Goal: Information Seeking & Learning: Learn about a topic

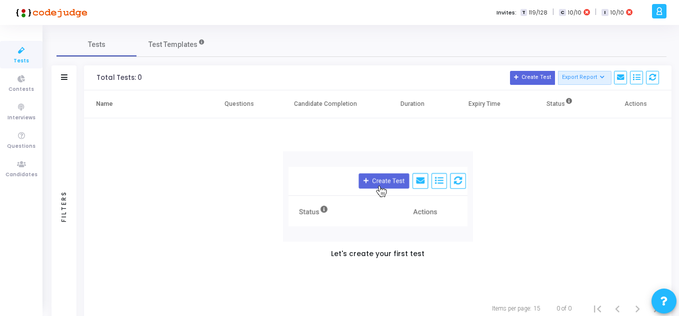
click at [24, 18] on img at bounding box center [49, 12] width 75 height 20
click at [57, 14] on img at bounding box center [49, 12] width 75 height 20
click at [588, 258] on div "Let's create your first test" at bounding box center [377, 206] width 587 height 176
click at [23, 8] on img at bounding box center [49, 12] width 75 height 20
click at [411, 257] on h5 "Let's create your first test" at bounding box center [377, 254] width 93 height 8
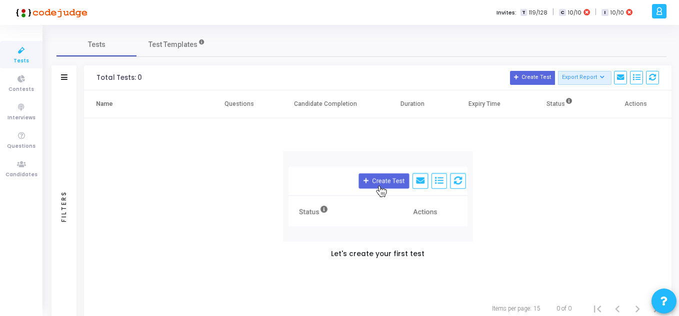
click at [385, 180] on img at bounding box center [378, 196] width 190 height 90
click at [532, 71] on button "Create Test" at bounding box center [532, 78] width 45 height 14
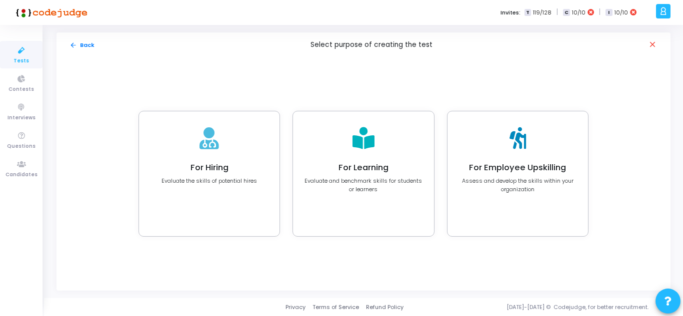
click at [385, 46] on h5 "Select purpose of creating the test" at bounding box center [371, 45] width 122 height 8
click at [29, 50] on icon at bounding box center [21, 50] width 21 height 12
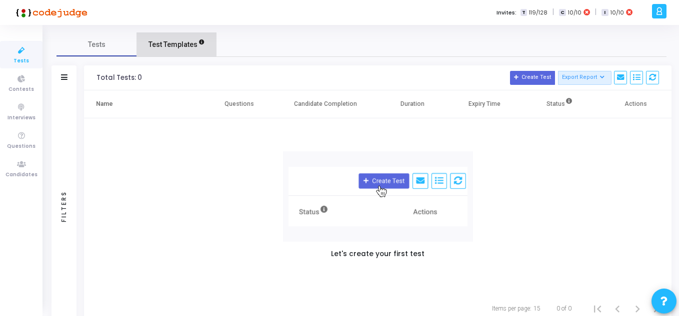
click at [184, 39] on span "Test Templates" at bounding box center [172, 44] width 49 height 10
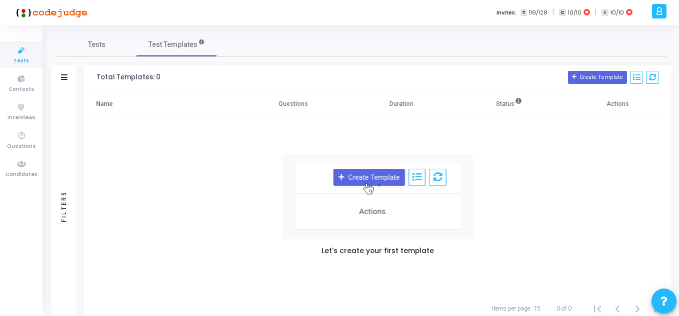
click at [662, 7] on icon at bounding box center [658, 10] width 7 height 11
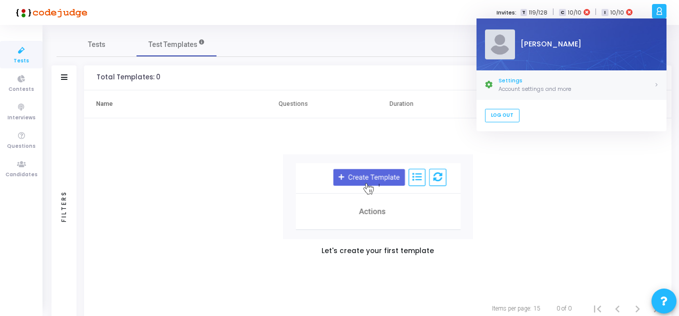
click at [607, 83] on div "Settings" at bounding box center [575, 80] width 155 height 8
select select "91"
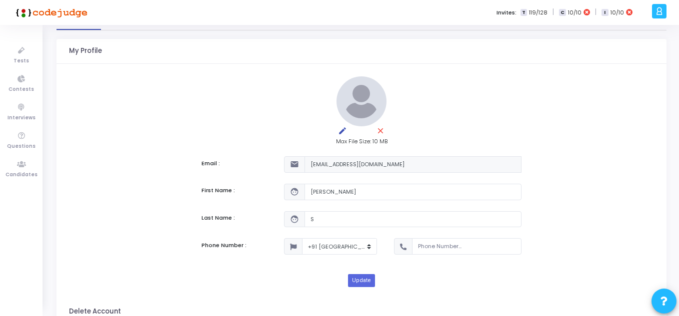
scroll to position [50, 0]
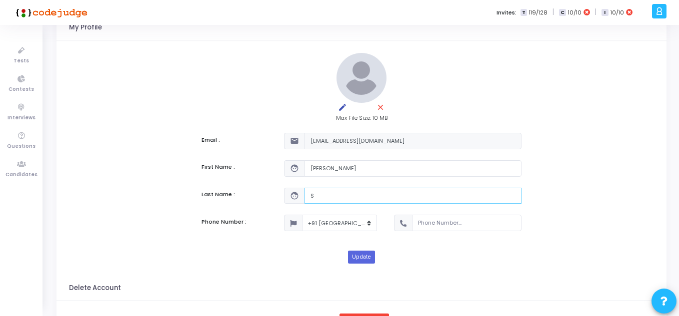
click at [368, 193] on input "S" at bounding box center [412, 196] width 217 height 16
type input "[PERSON_NAME]"
type input "9396273440"
click at [557, 174] on kt-portlet-body "edit close Max File Size: 10 MB Email : mail [EMAIL_ADDRESS][DOMAIN_NAME] First…" at bounding box center [361, 158] width 610 height 236
click at [359, 254] on button "Update" at bounding box center [361, 257] width 27 height 13
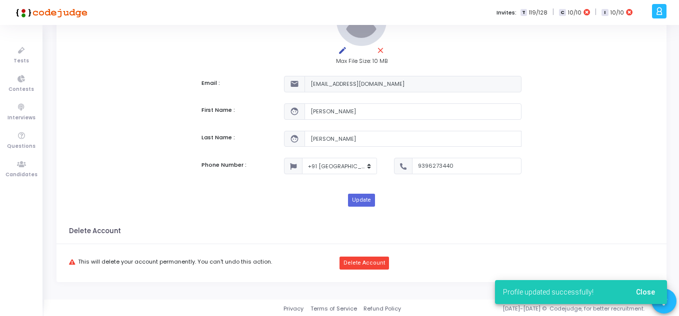
scroll to position [109, 0]
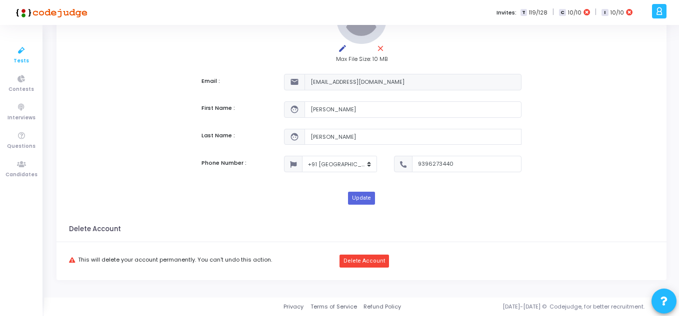
click at [21, 47] on icon at bounding box center [21, 50] width 21 height 12
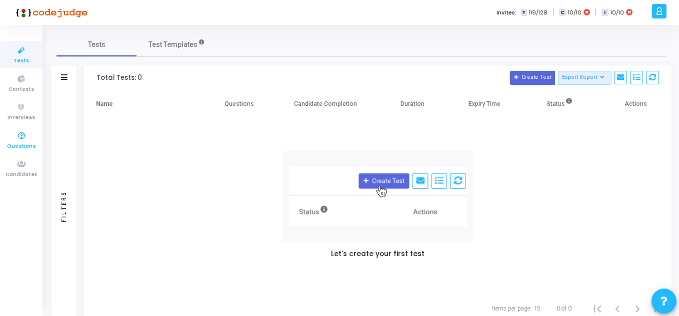
click at [19, 134] on icon at bounding box center [21, 136] width 21 height 12
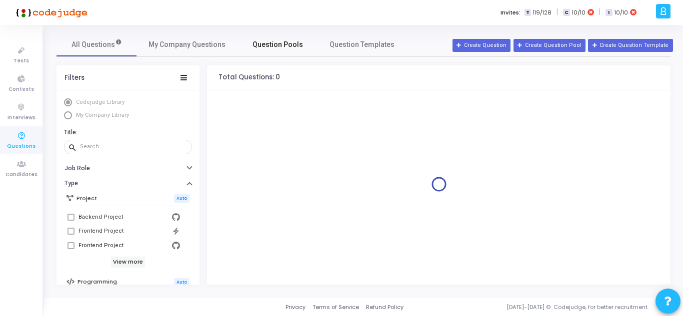
click at [280, 41] on span "Question Pools" at bounding box center [277, 44] width 50 height 10
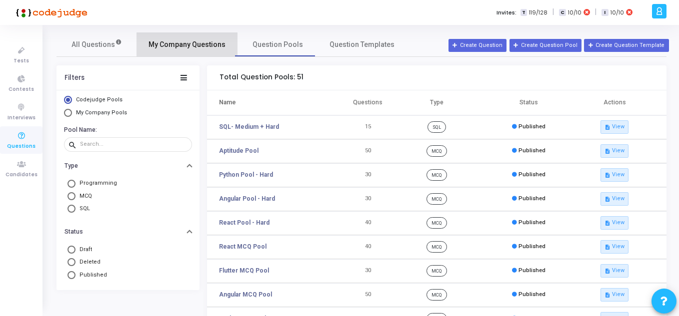
click at [198, 46] on span "My Company Questions" at bounding box center [186, 44] width 77 height 10
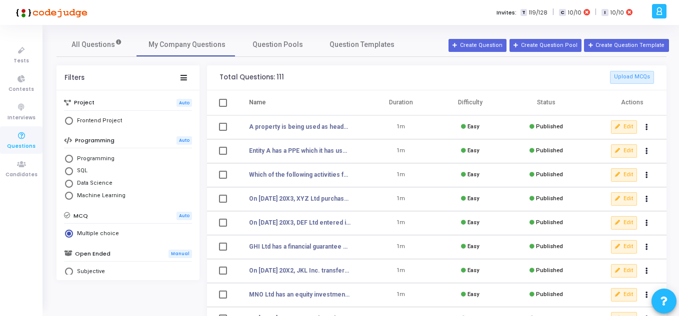
click at [110, 139] on h6 "Programming" at bounding box center [94, 140] width 39 height 6
click at [112, 120] on span "Frontend Project" at bounding box center [97, 121] width 49 height 8
click at [73, 120] on input "Frontend Project" at bounding box center [69, 121] width 8 height 8
radio input "true"
radio input "false"
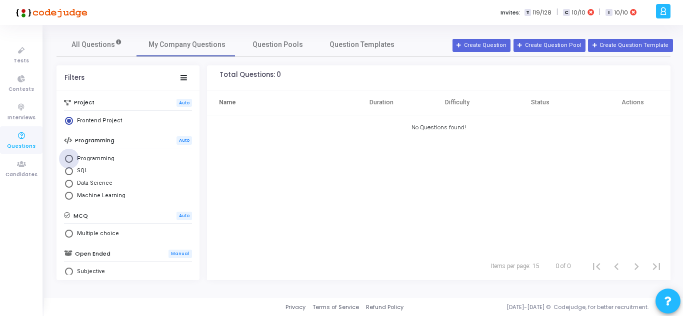
click at [84, 159] on span "Programming" at bounding box center [93, 159] width 41 height 8
click at [73, 159] on input "Programming" at bounding box center [69, 159] width 8 height 8
radio input "true"
radio input "false"
click at [87, 169] on span "SQL" at bounding box center [80, 171] width 14 height 8
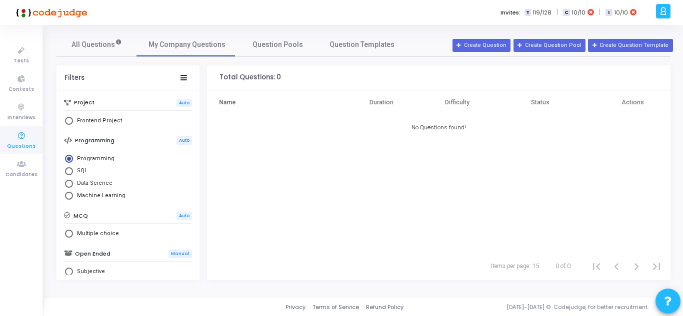
click at [73, 169] on input "SQL" at bounding box center [69, 171] width 8 height 8
radio input "true"
click at [90, 182] on span "Data Science" at bounding box center [92, 183] width 39 height 8
click at [73, 182] on input "Data Science" at bounding box center [69, 184] width 8 height 8
radio input "true"
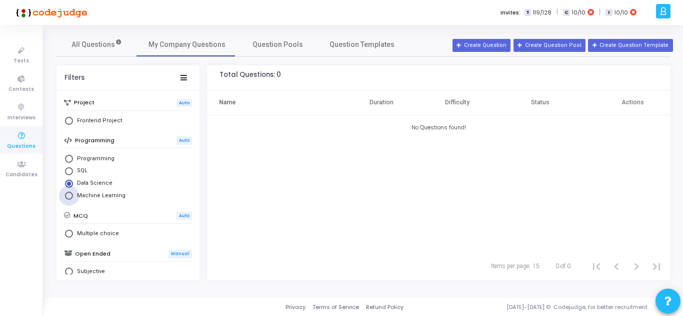
click at [94, 194] on span "Machine Learning" at bounding box center [99, 196] width 52 height 8
click at [73, 194] on input "Machine Learning" at bounding box center [69, 196] width 8 height 8
radio input "true"
click at [87, 192] on span "Machine Learning" at bounding box center [99, 196] width 52 height 8
click at [73, 192] on input "Machine Learning" at bounding box center [69, 196] width 8 height 8
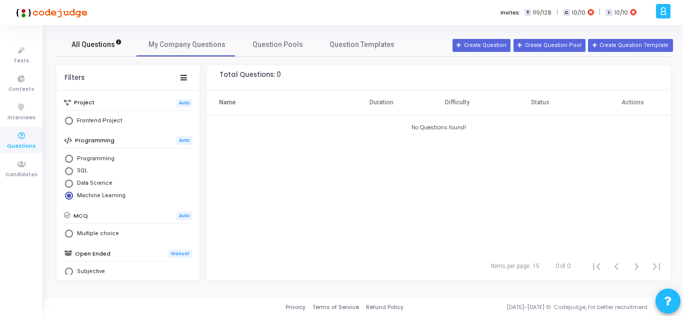
click at [78, 53] on link "All Questions" at bounding box center [96, 44] width 80 height 24
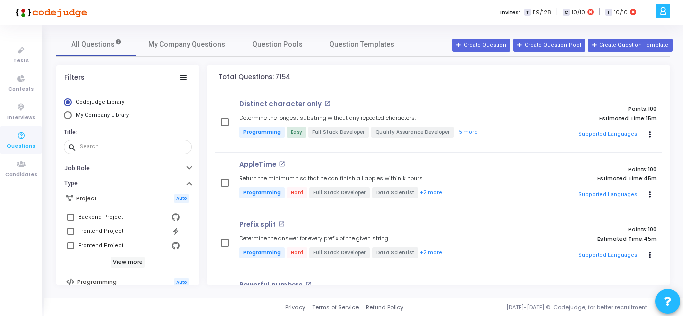
click at [68, 116] on span "Select Library" at bounding box center [68, 115] width 8 height 8
click at [68, 116] on input "My Company Library" at bounding box center [68, 115] width 8 height 8
radio input "true"
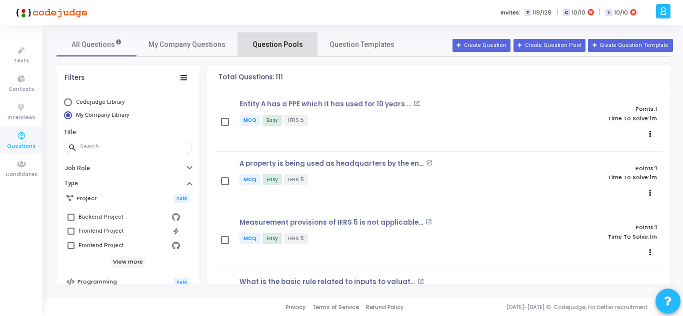
click at [272, 40] on span "Question Pools" at bounding box center [277, 44] width 50 height 10
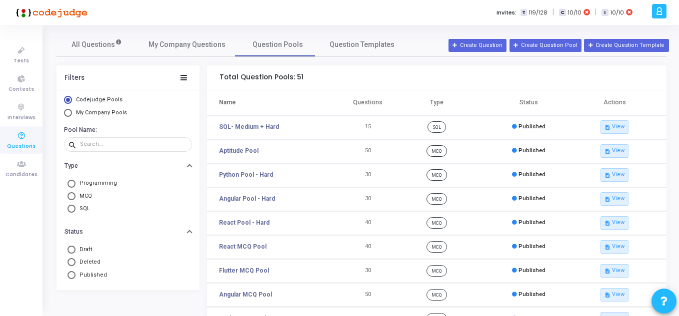
click at [108, 112] on span "My Company Pools" at bounding box center [101, 112] width 51 height 6
click at [72, 112] on input "My Company Pools" at bounding box center [68, 113] width 8 height 8
radio input "true"
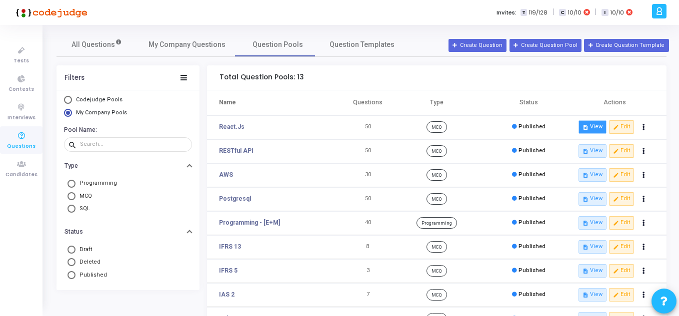
click at [597, 122] on button "description View" at bounding box center [592, 126] width 28 height 13
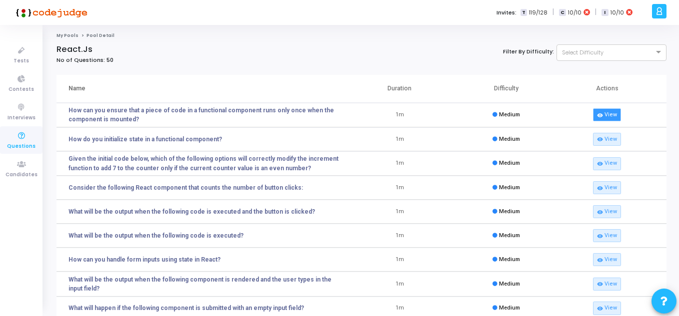
click at [605, 117] on link "visibility View" at bounding box center [607, 114] width 28 height 13
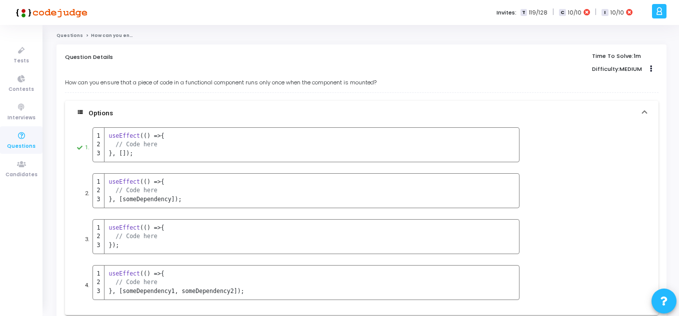
click at [75, 34] on link "Questions" at bounding box center [69, 35] width 26 height 6
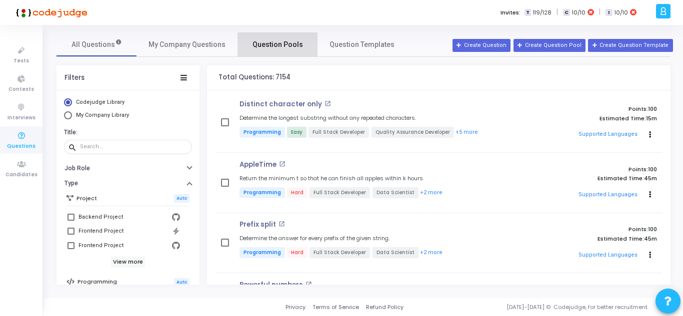
click at [292, 37] on link "Question Pools" at bounding box center [277, 44] width 80 height 24
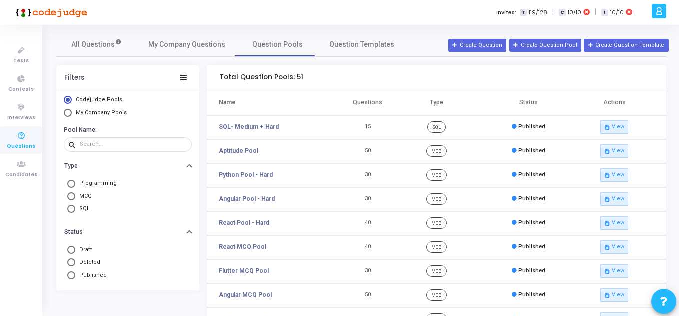
click at [112, 114] on span "My Company Pools" at bounding box center [101, 112] width 51 height 6
click at [72, 114] on input "My Company Pools" at bounding box center [68, 113] width 8 height 8
radio input "true"
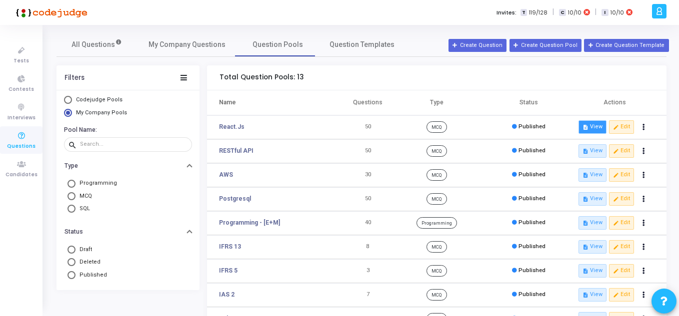
click at [596, 131] on button "description View" at bounding box center [592, 126] width 28 height 13
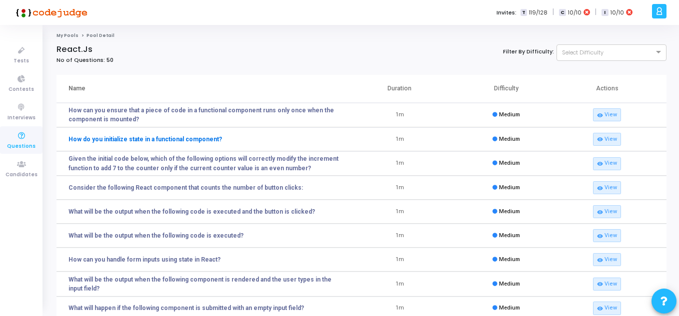
click at [199, 138] on link "How do you initialize state in a functional component?" at bounding box center [144, 139] width 153 height 9
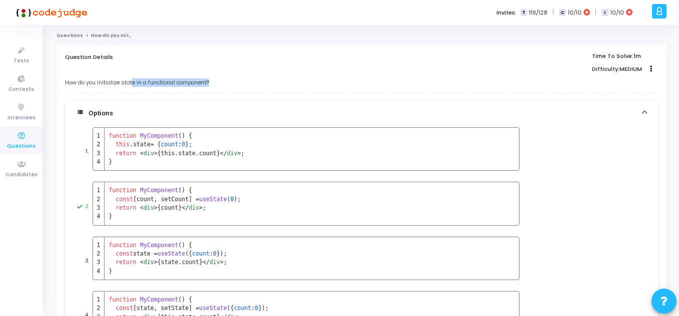
drag, startPoint x: 132, startPoint y: 81, endPoint x: 232, endPoint y: 82, distance: 99.5
click at [232, 82] on p "How do you initialize state in a functional component?" at bounding box center [361, 82] width 593 height 8
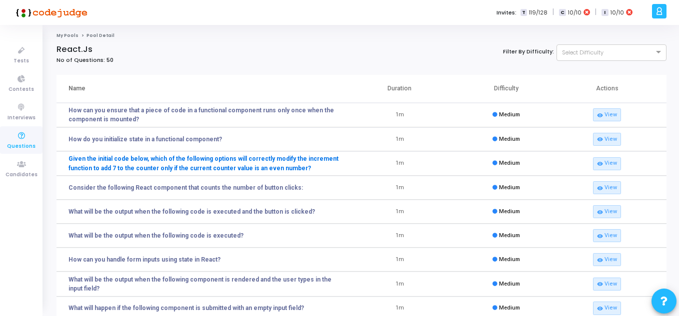
click at [264, 168] on link "Given the initial code below, which of the following options will correctly mod…" at bounding box center [207, 163] width 278 height 18
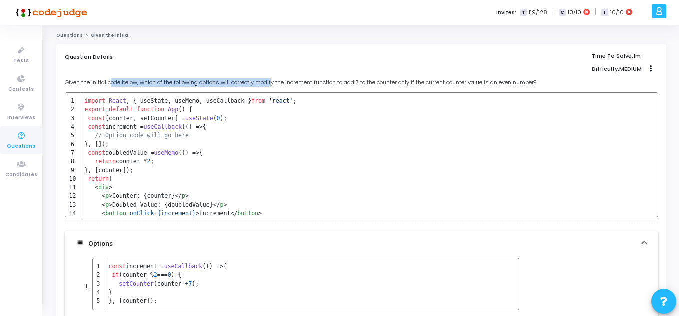
drag, startPoint x: 112, startPoint y: 79, endPoint x: 277, endPoint y: 82, distance: 164.5
click at [277, 82] on p "Given the initial code below, which of the following options will correctly mod…" at bounding box center [361, 82] width 593 height 8
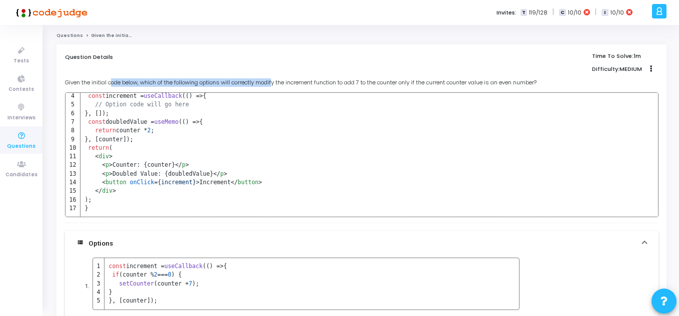
click at [130, 78] on p "Given the initial code below, which of the following options will correctly mod…" at bounding box center [361, 82] width 593 height 8
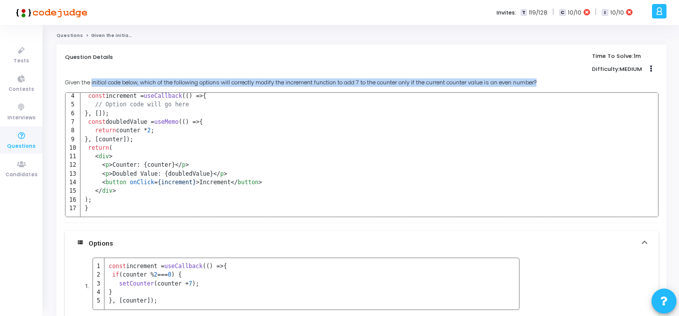
drag, startPoint x: 91, startPoint y: 80, endPoint x: 559, endPoint y: 80, distance: 467.9
click at [559, 80] on p "Given the initial code below, which of the following options will correctly mod…" at bounding box center [361, 82] width 593 height 8
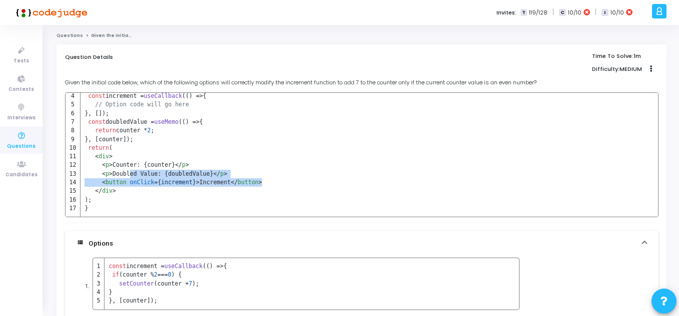
drag, startPoint x: 124, startPoint y: 170, endPoint x: 270, endPoint y: 182, distance: 147.0
click at [270, 182] on tbody "import React , { useState, useMemo, useCallback } from 'react' ; export default…" at bounding box center [180, 139] width 231 height 155
click at [270, 182] on td "< button onClick = {increment} > Increment </ button >" at bounding box center [188, 182] width 216 height 8
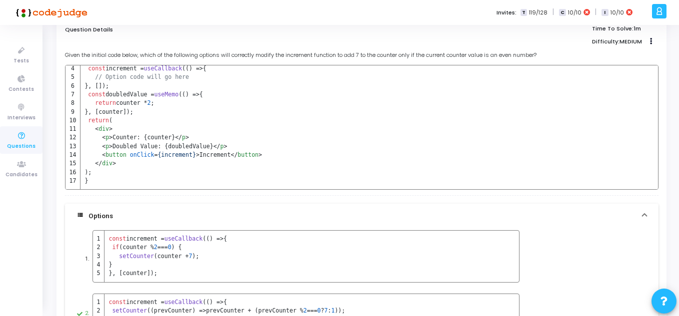
scroll to position [50, 0]
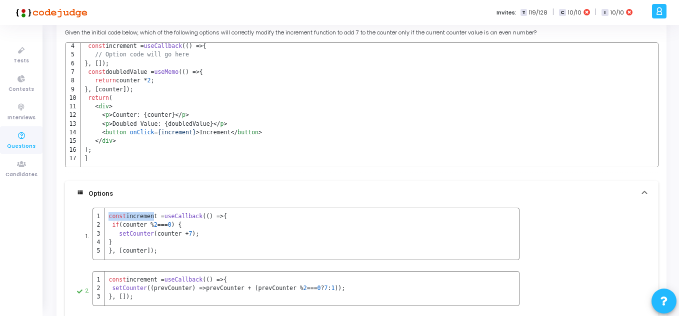
drag, startPoint x: 150, startPoint y: 213, endPoint x: 235, endPoint y: 227, distance: 86.7
click at [235, 227] on code "const increment = useCallback ( () => { if (counter % 2 === 0 ) { setCounter (c…" at bounding box center [305, 234] width 427 height 52
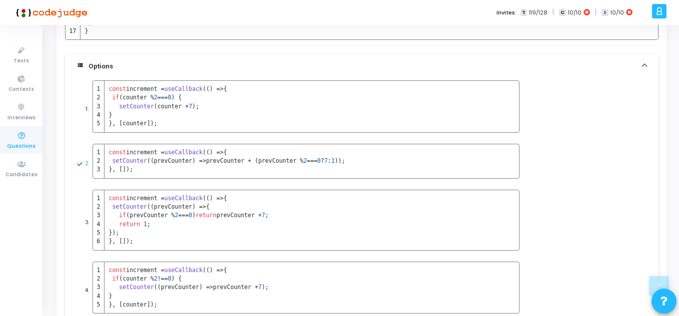
scroll to position [200, 0]
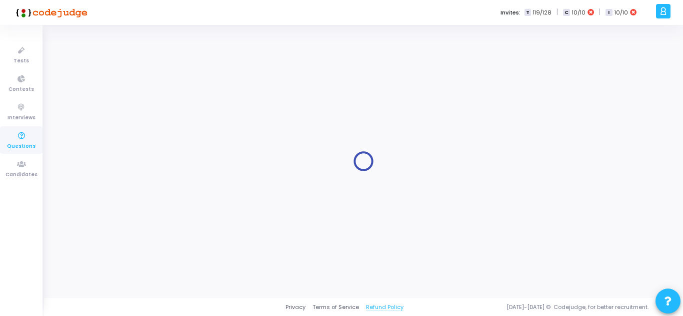
click at [379, 305] on link "Refund Policy" at bounding box center [384, 307] width 37 height 8
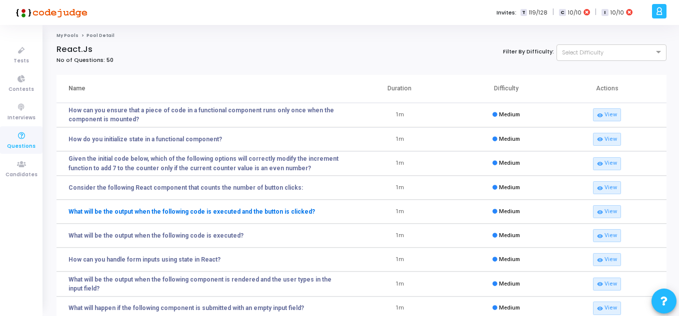
click at [239, 212] on link "What will be the output when the following code is executed and the button is c…" at bounding box center [191, 211] width 246 height 9
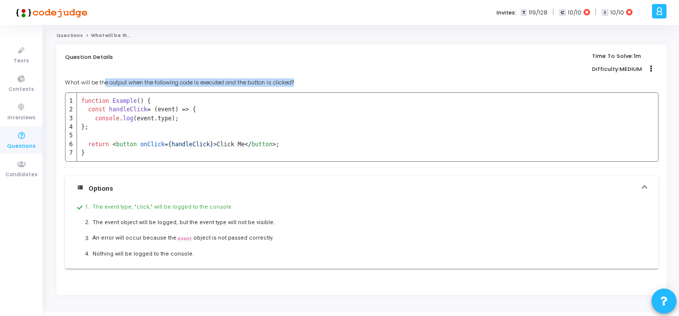
drag, startPoint x: 105, startPoint y: 79, endPoint x: 301, endPoint y: 136, distance: 203.6
click at [301, 136] on div "What will be the output when the following code is executed and the button is c…" at bounding box center [361, 119] width 593 height 83
click at [285, 141] on code "function Example ( ) { const handleClick = ( event ) => { console . log (event.…" at bounding box center [361, 126] width 593 height 69
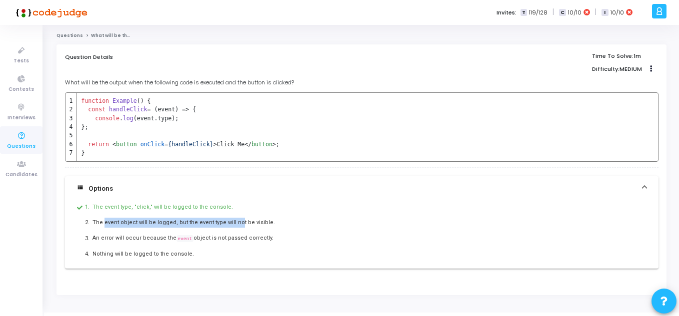
drag, startPoint x: 128, startPoint y: 219, endPoint x: 229, endPoint y: 223, distance: 100.6
click at [229, 223] on p "The event object will be logged, but the event type will not be visible." at bounding box center [305, 223] width 427 height 10
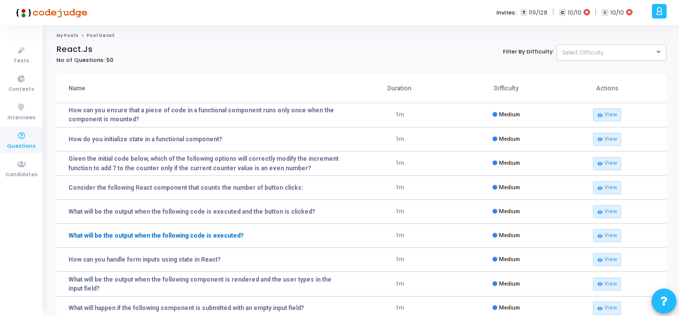
click at [206, 235] on link "What will be the output when the following code is executed?" at bounding box center [155, 235] width 175 height 9
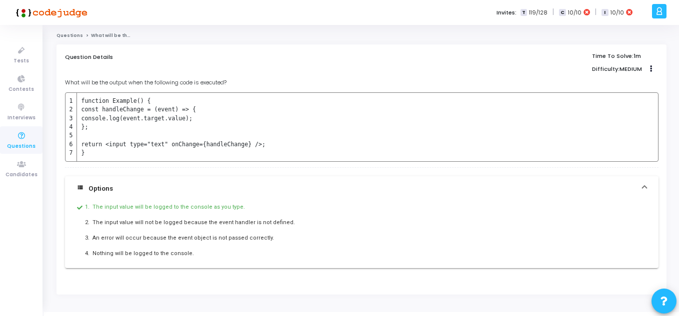
drag, startPoint x: 95, startPoint y: 113, endPoint x: 251, endPoint y: 141, distance: 157.9
click at [251, 141] on tbody "function Example() { const handleChange = (event) => { console.log(event.target…" at bounding box center [165, 127] width 200 height 68
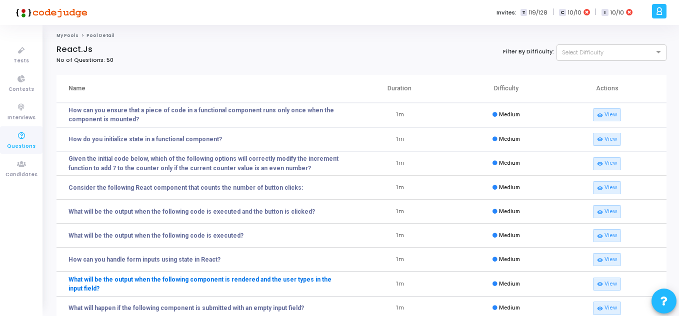
click at [230, 276] on link "What will be the output when the following component is rendered and the user t…" at bounding box center [207, 284] width 278 height 18
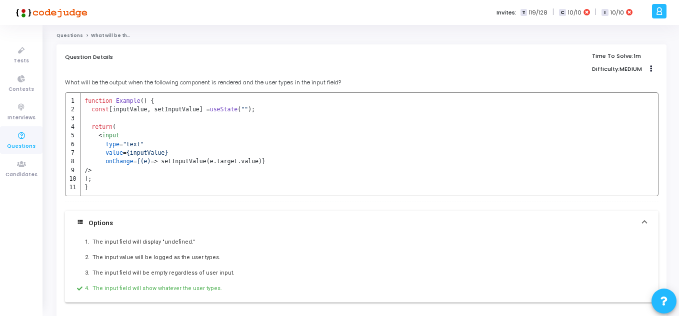
click at [127, 83] on p "What will be the output when the following component is rendered and the user t…" at bounding box center [361, 82] width 593 height 8
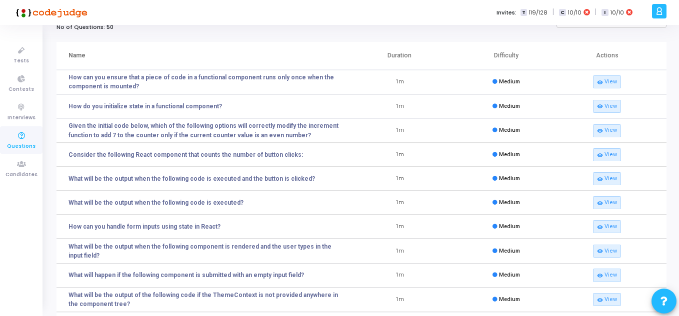
scroll to position [50, 0]
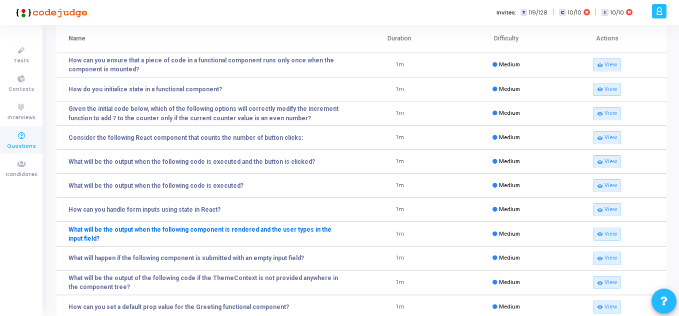
click at [198, 229] on link "What will be the output when the following component is rendered and the user t…" at bounding box center [207, 234] width 278 height 18
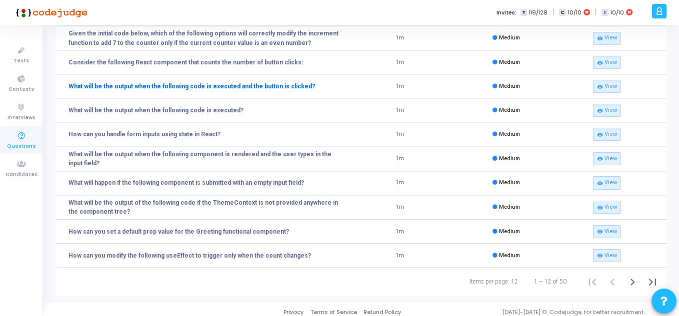
scroll to position [130, 0]
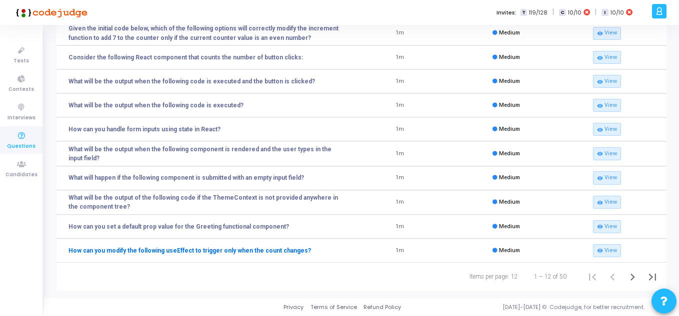
click at [207, 253] on link "How can you modify the following useEffect to trigger only when the count chang…" at bounding box center [189, 250] width 242 height 9
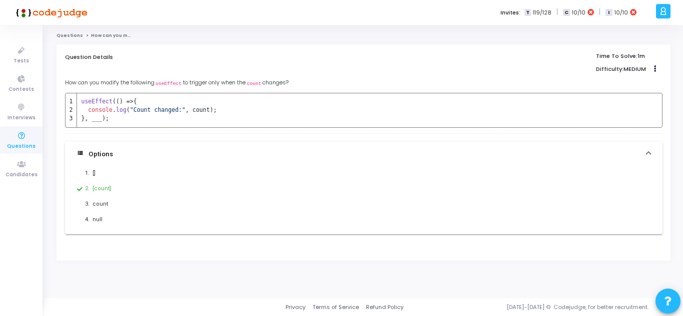
click at [162, 83] on code "useEffect" at bounding box center [168, 83] width 28 height 7
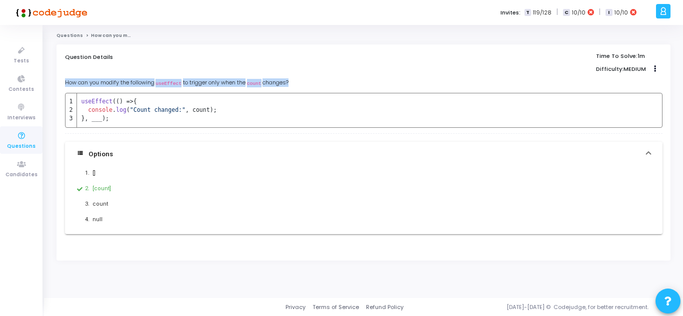
click at [162, 83] on code "useEffect" at bounding box center [168, 83] width 28 height 7
click at [295, 79] on p "How can you modify the following useEffect to trigger only when the count chang…" at bounding box center [363, 82] width 597 height 8
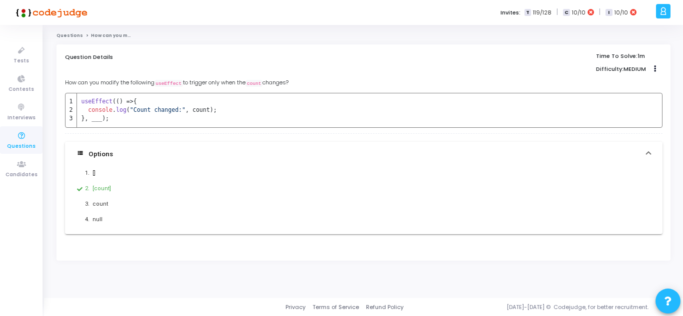
drag, startPoint x: 307, startPoint y: 83, endPoint x: 65, endPoint y: 83, distance: 242.4
click at [65, 83] on p "How can you modify the following useEffect to trigger only when the count chang…" at bounding box center [363, 82] width 597 height 8
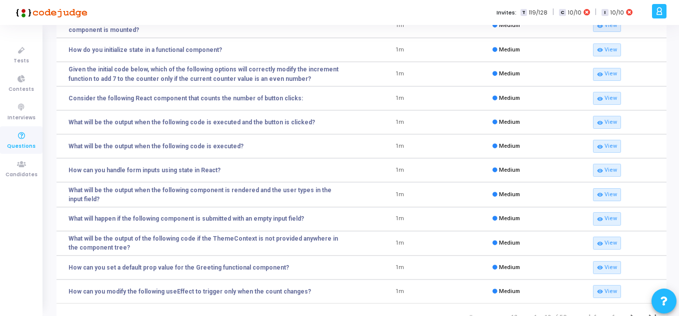
scroll to position [130, 0]
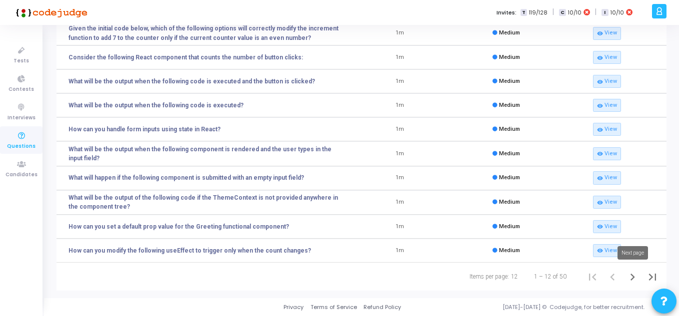
click at [630, 280] on icon "Next page" at bounding box center [632, 277] width 14 height 14
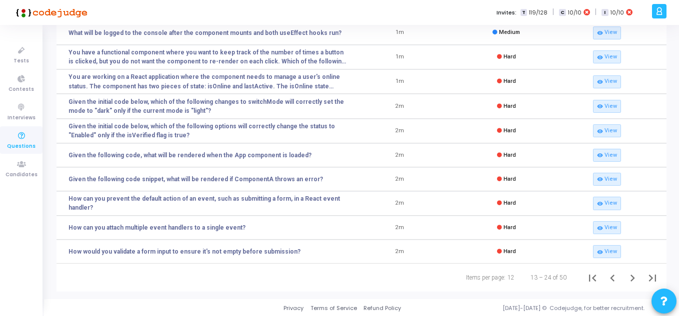
scroll to position [131, 0]
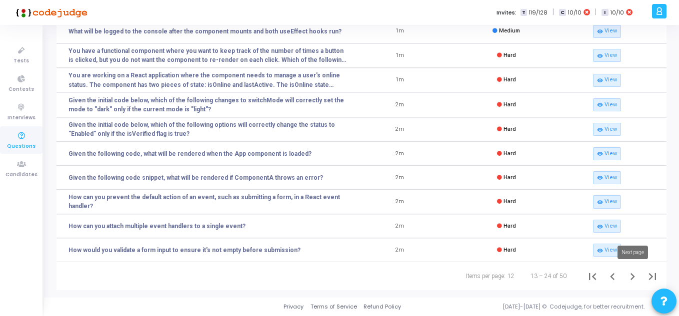
click at [635, 282] on icon "Next page" at bounding box center [632, 277] width 14 height 14
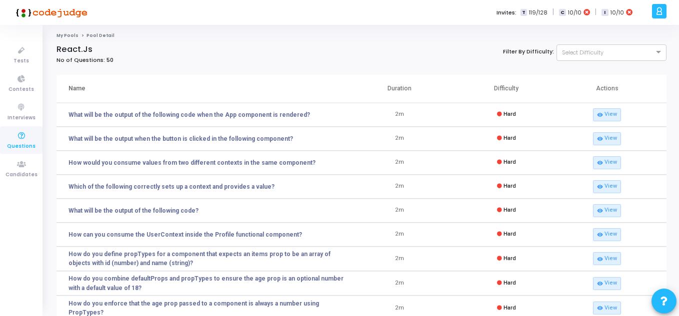
scroll to position [130, 0]
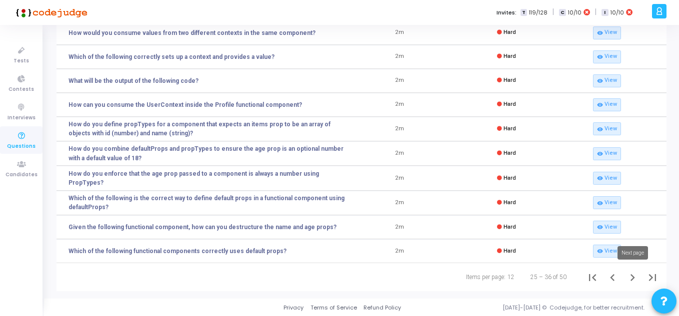
click at [634, 276] on icon "Next page" at bounding box center [632, 278] width 14 height 14
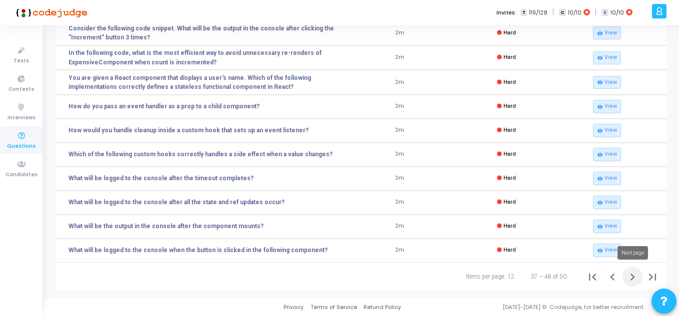
click at [630, 274] on icon "Next page" at bounding box center [632, 277] width 14 height 14
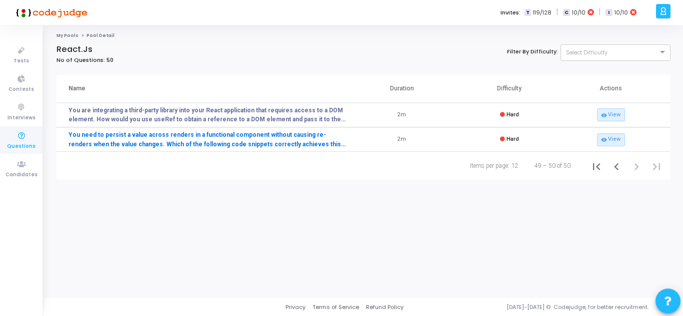
click at [313, 140] on link "You need to persist a value across renders in a functional component without ca…" at bounding box center [207, 139] width 279 height 18
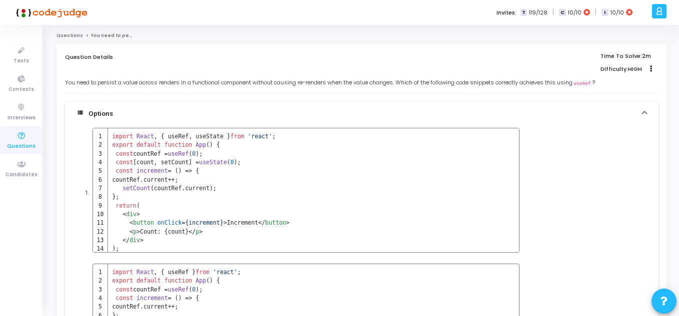
click at [173, 83] on p "You need to persist a value across renders in a functional component without ca…" at bounding box center [361, 82] width 593 height 8
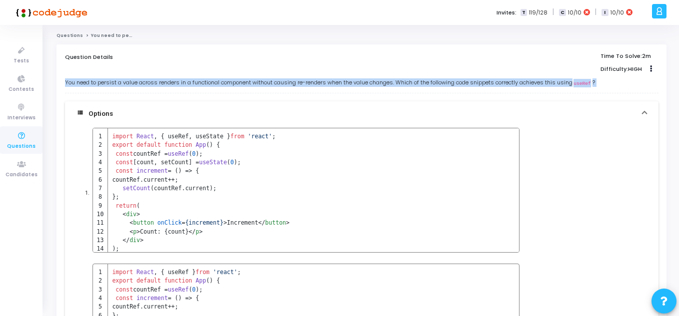
click at [173, 83] on p "You need to persist a value across renders in a functional component without ca…" at bounding box center [361, 82] width 593 height 8
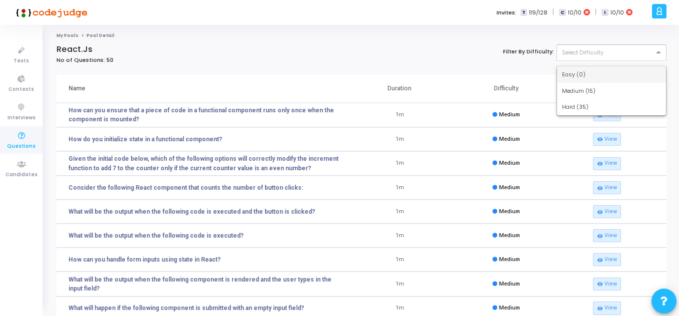
click at [596, 51] on div at bounding box center [611, 51] width 109 height 8
click at [22, 139] on icon at bounding box center [21, 136] width 21 height 12
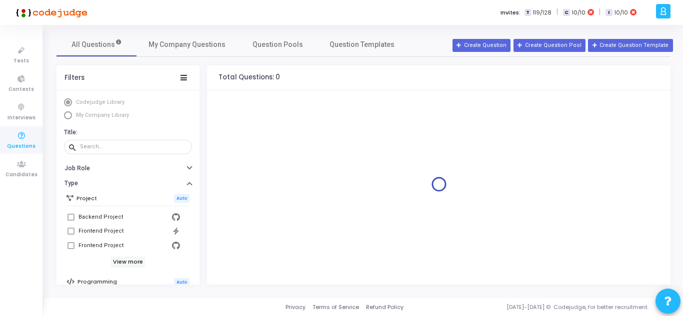
click at [118, 113] on span "My Company Library" at bounding box center [102, 115] width 53 height 6
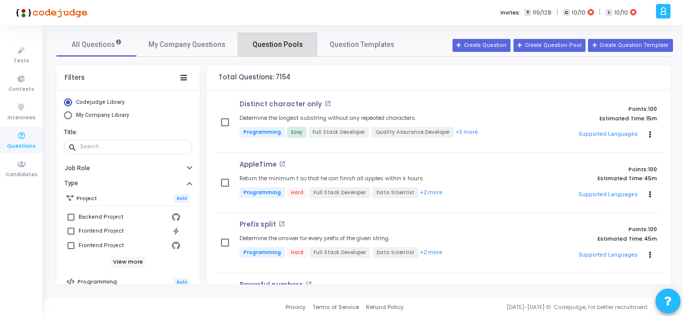
click at [287, 45] on span "Question Pools" at bounding box center [277, 44] width 50 height 10
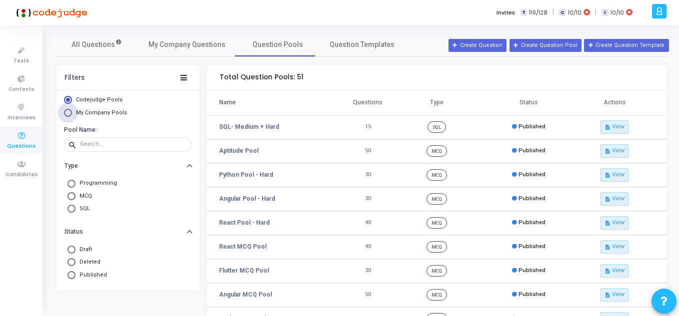
click at [70, 112] on span "Select Library" at bounding box center [68, 113] width 8 height 8
click at [70, 112] on input "My Company Pools" at bounding box center [68, 113] width 8 height 8
radio input "true"
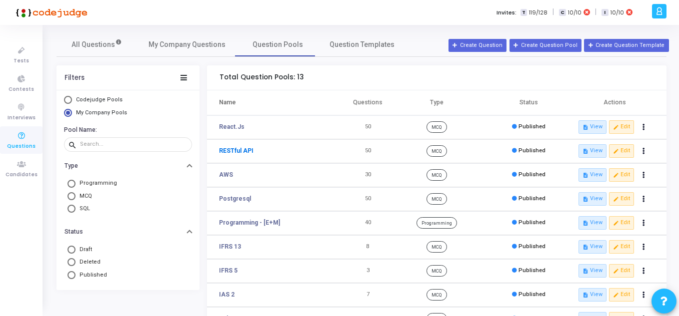
drag, startPoint x: 587, startPoint y: 153, endPoint x: 235, endPoint y: 149, distance: 352.4
